Goal: Task Accomplishment & Management: Complete application form

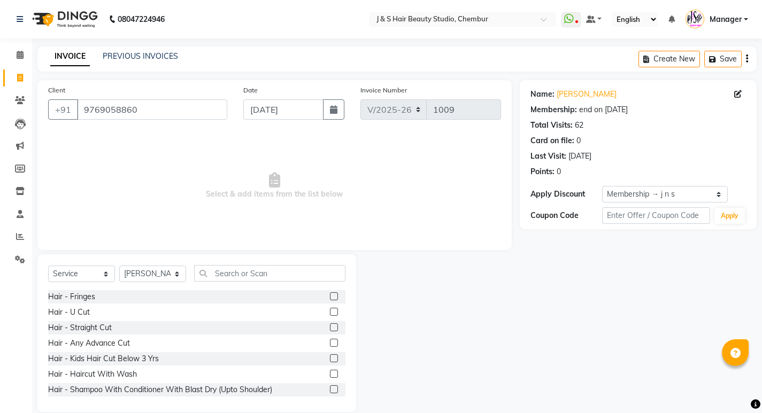
select select "143"
select select "service"
select select "4179"
select select "1: Object"
click at [138, 110] on input "9769058860" at bounding box center [152, 109] width 150 height 20
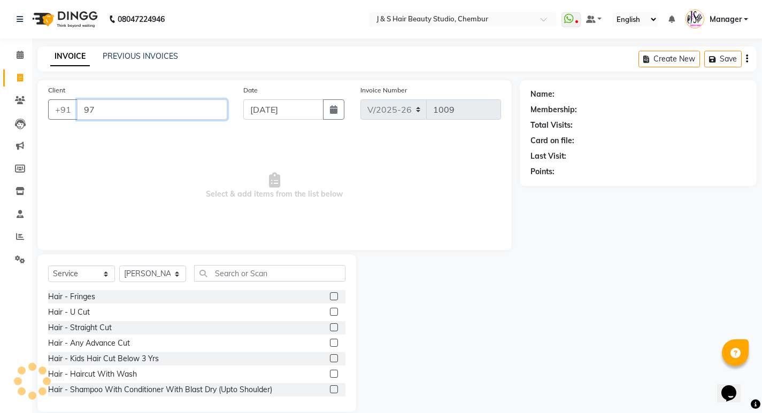
type input "9"
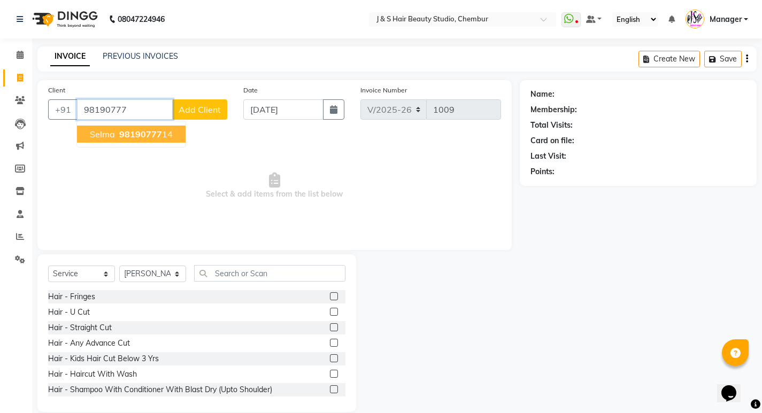
click at [156, 129] on span "98190777" at bounding box center [140, 134] width 43 height 11
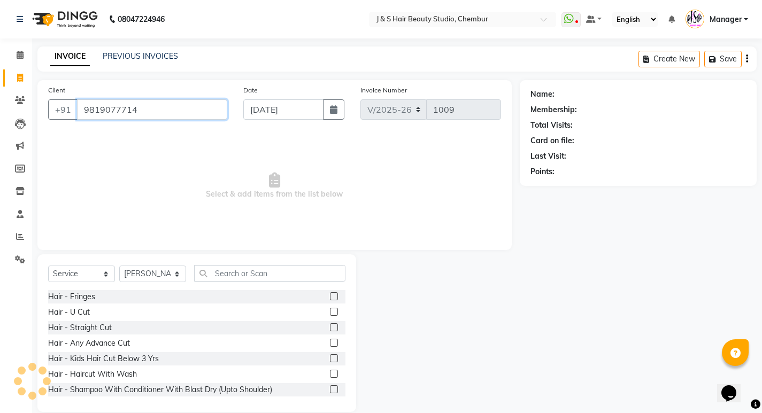
type input "9819077714"
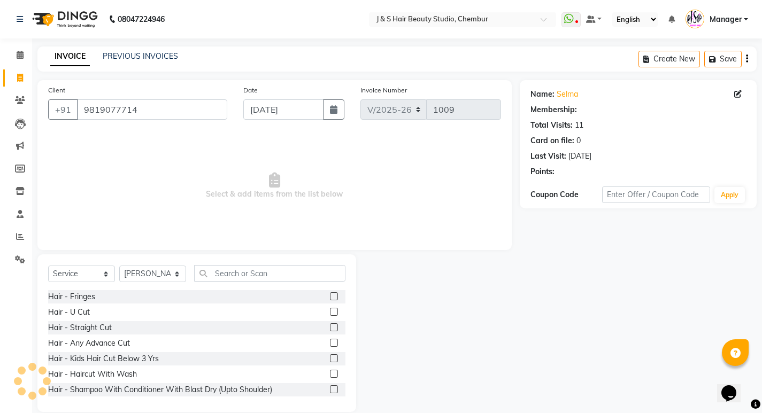
select select "1: Object"
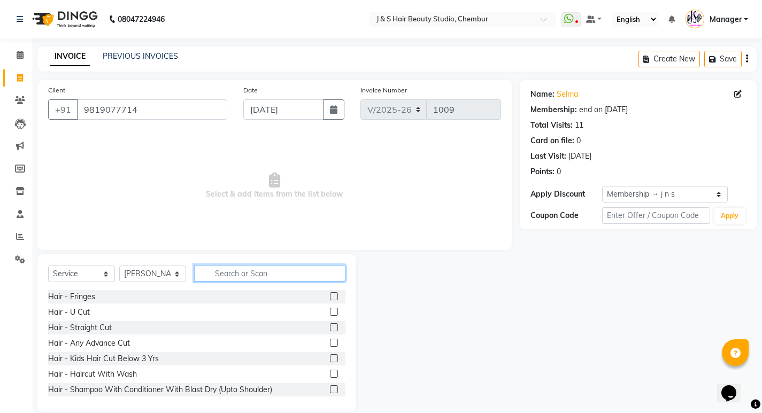
click at [215, 268] on input "text" at bounding box center [269, 273] width 151 height 17
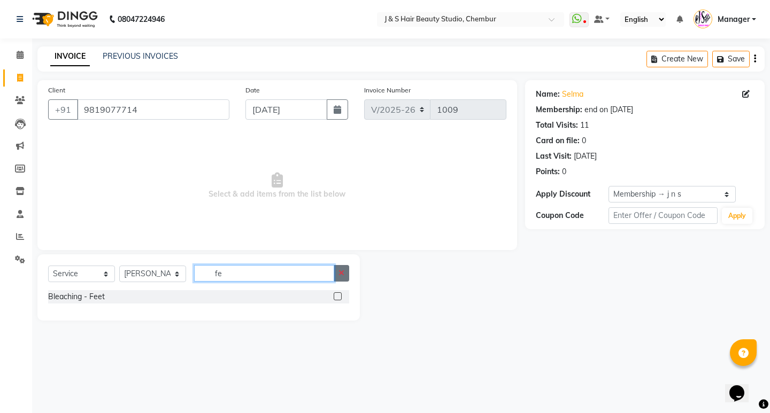
type input "fe"
click at [344, 277] on button "button" at bounding box center [342, 273] width 16 height 17
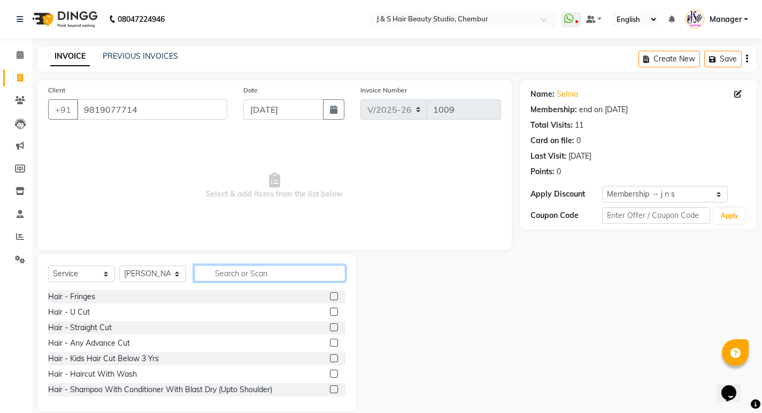
click at [218, 272] on input "text" at bounding box center [269, 273] width 151 height 17
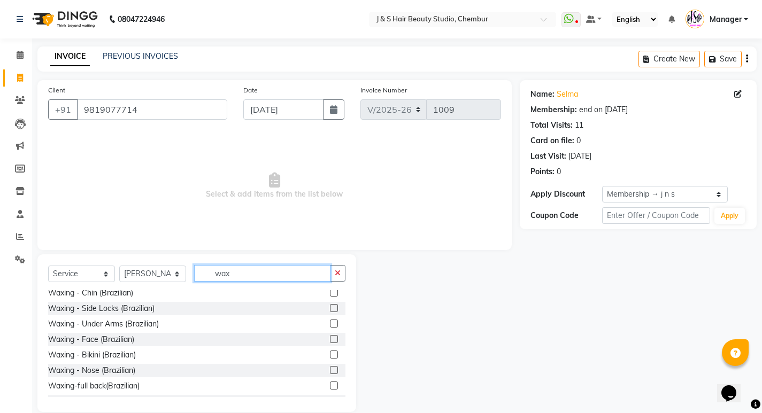
scroll to position [321, 0]
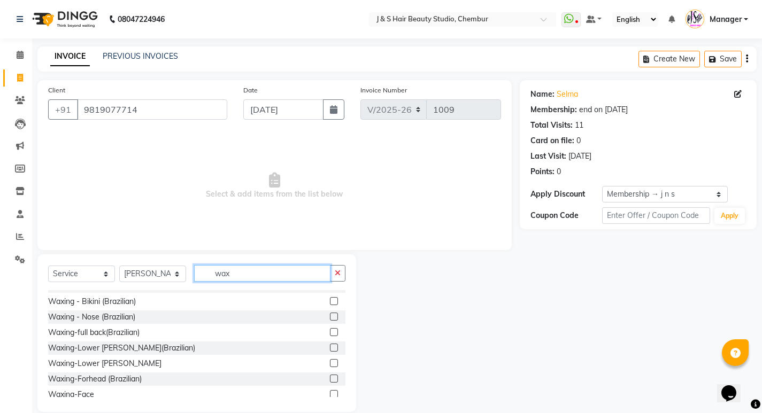
type input "wax"
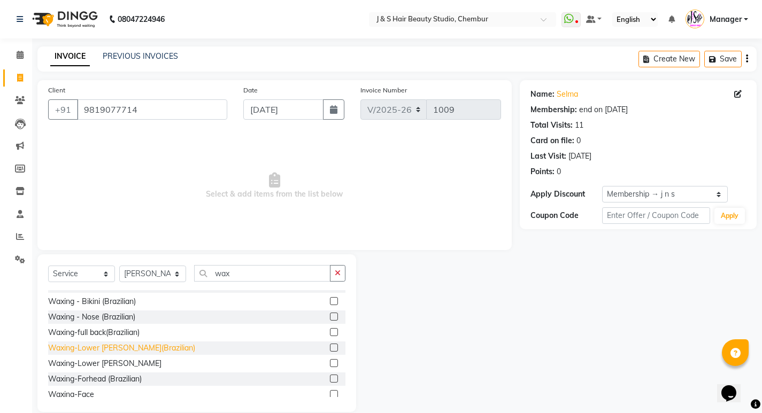
scroll to position [374, 0]
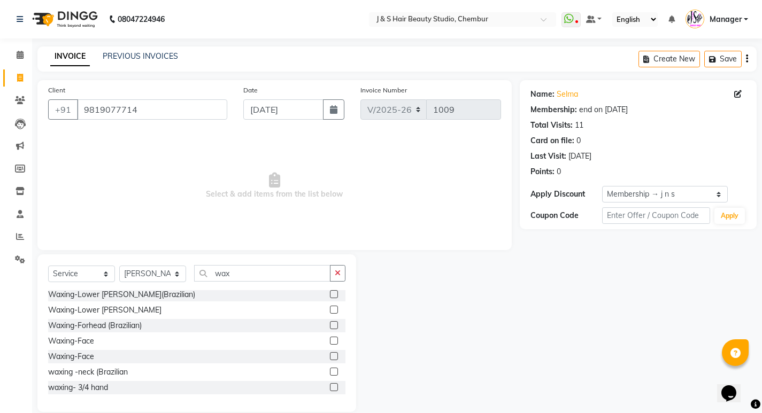
drag, startPoint x: 326, startPoint y: 339, endPoint x: 320, endPoint y: 341, distance: 6.3
click at [321, 341] on div "Waxing-Face" at bounding box center [196, 341] width 297 height 13
click at [330, 341] on label at bounding box center [334, 341] width 8 height 8
click at [330, 341] on input "checkbox" at bounding box center [333, 341] width 7 height 7
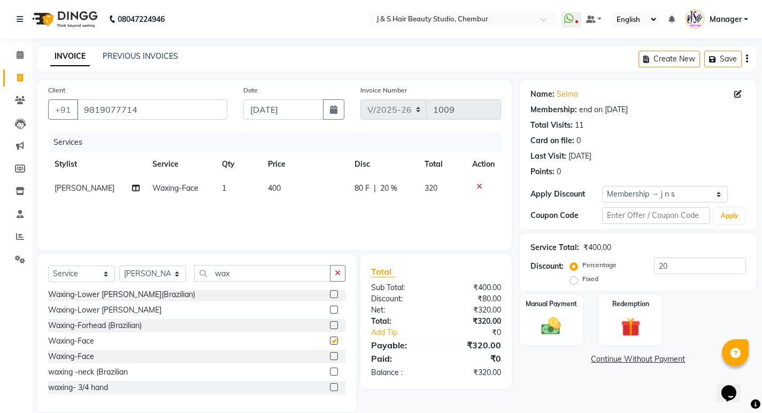
checkbox input "false"
click at [330, 354] on label at bounding box center [334, 356] width 8 height 8
click at [330, 354] on input "checkbox" at bounding box center [333, 356] width 7 height 7
checkbox input "false"
drag, startPoint x: 323, startPoint y: 322, endPoint x: 321, endPoint y: 329, distance: 6.8
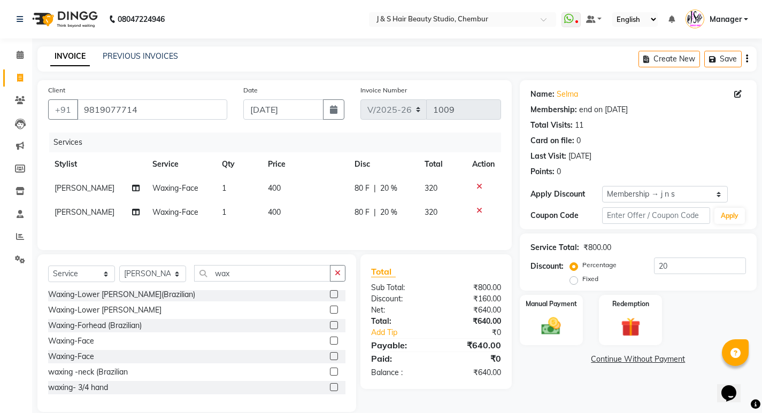
click at [321, 329] on div "Waxing-Forhead (Brazilian)" at bounding box center [196, 325] width 297 height 13
click at [330, 326] on label at bounding box center [334, 325] width 8 height 8
click at [330, 326] on input "checkbox" at bounding box center [333, 325] width 7 height 7
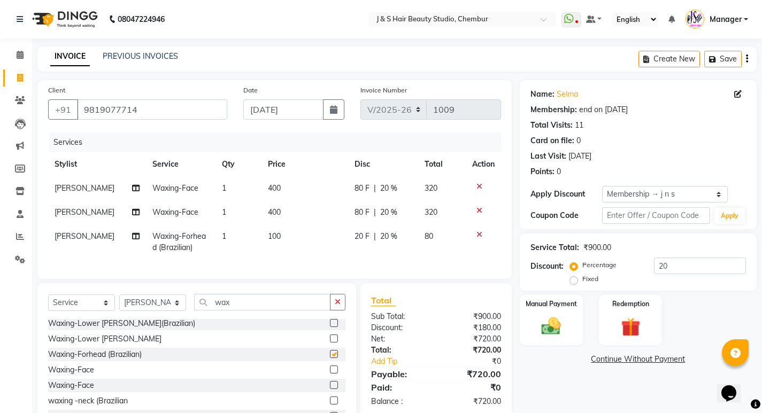
checkbox input "false"
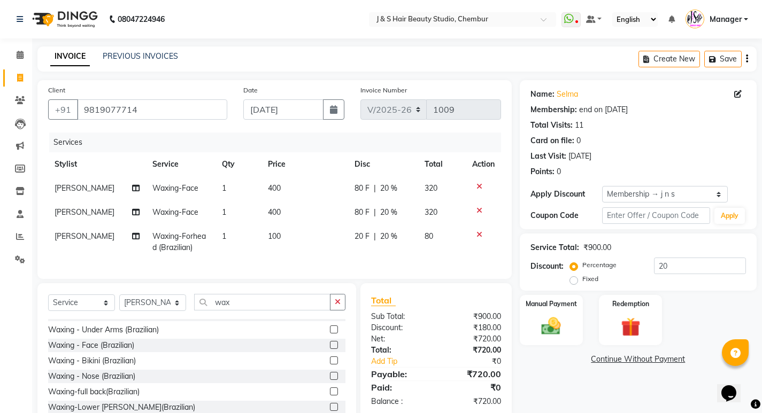
scroll to position [267, 0]
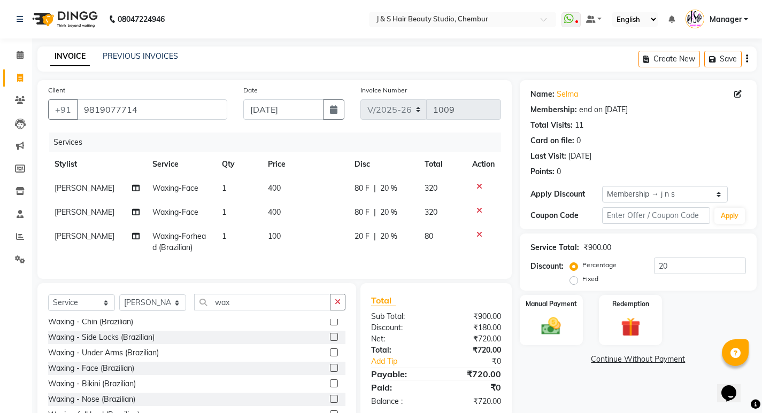
click at [330, 372] on label at bounding box center [334, 368] width 8 height 8
click at [330, 372] on input "checkbox" at bounding box center [333, 368] width 7 height 7
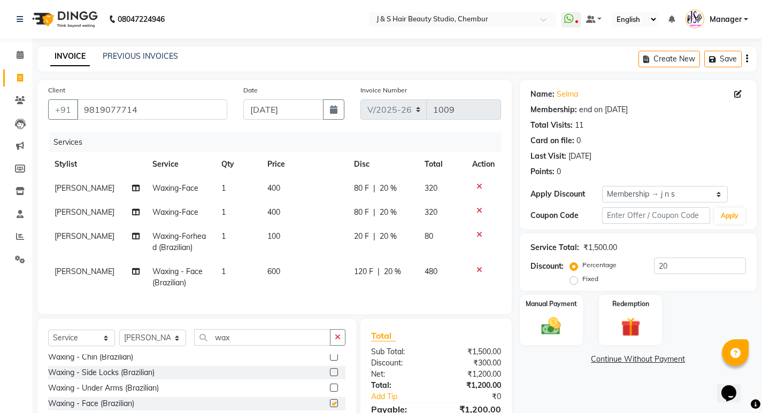
checkbox input "false"
click at [478, 185] on icon at bounding box center [479, 186] width 6 height 7
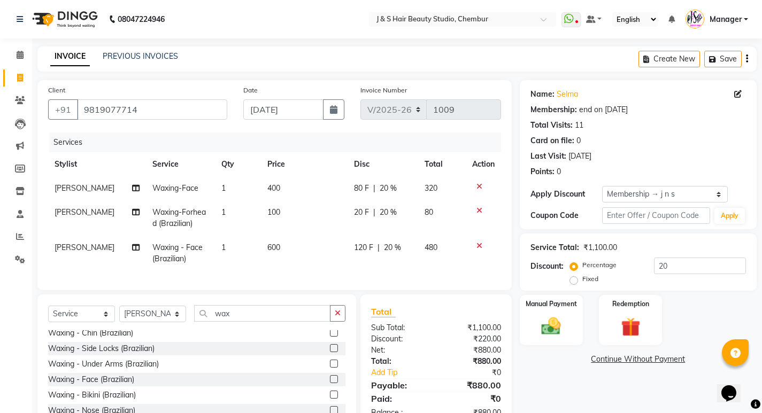
click at [480, 208] on icon at bounding box center [479, 210] width 6 height 7
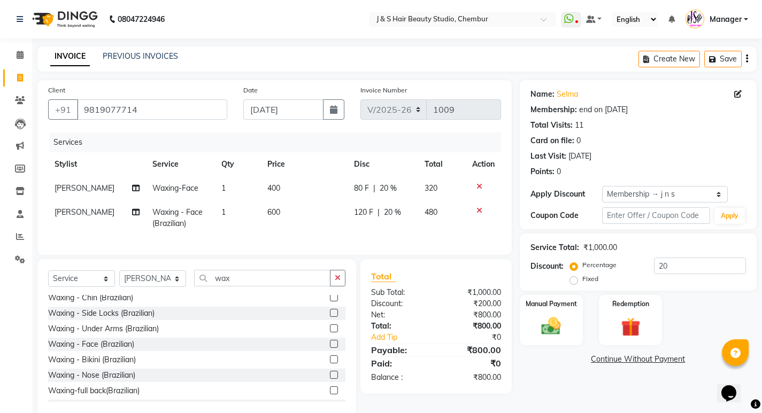
click at [476, 183] on icon at bounding box center [479, 186] width 6 height 7
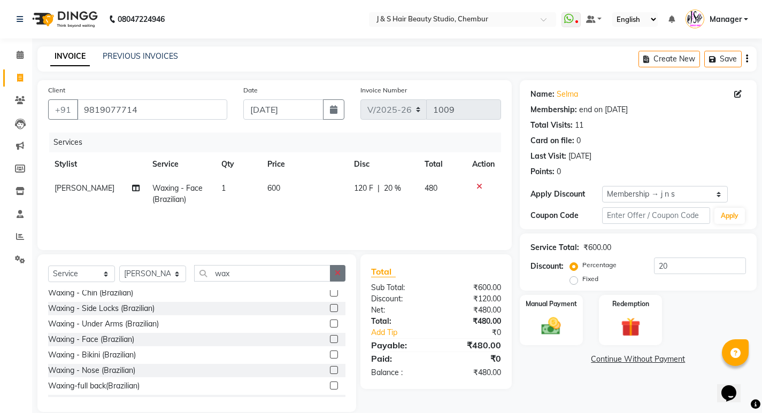
click at [337, 272] on icon "button" at bounding box center [338, 272] width 6 height 7
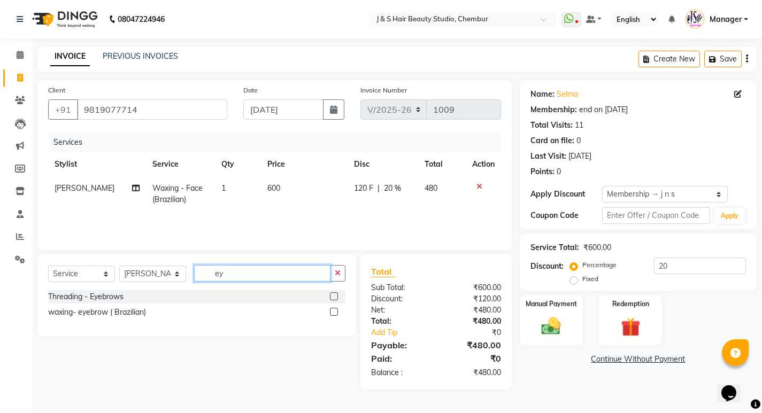
scroll to position [0, 0]
type input "ey"
click at [339, 294] on label at bounding box center [338, 296] width 8 height 8
click at [339, 294] on input "checkbox" at bounding box center [337, 297] width 7 height 7
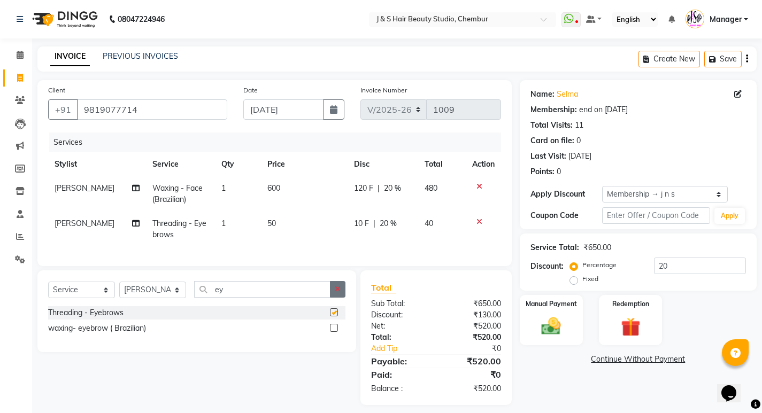
checkbox input "false"
